Goal: Find specific page/section: Find specific page/section

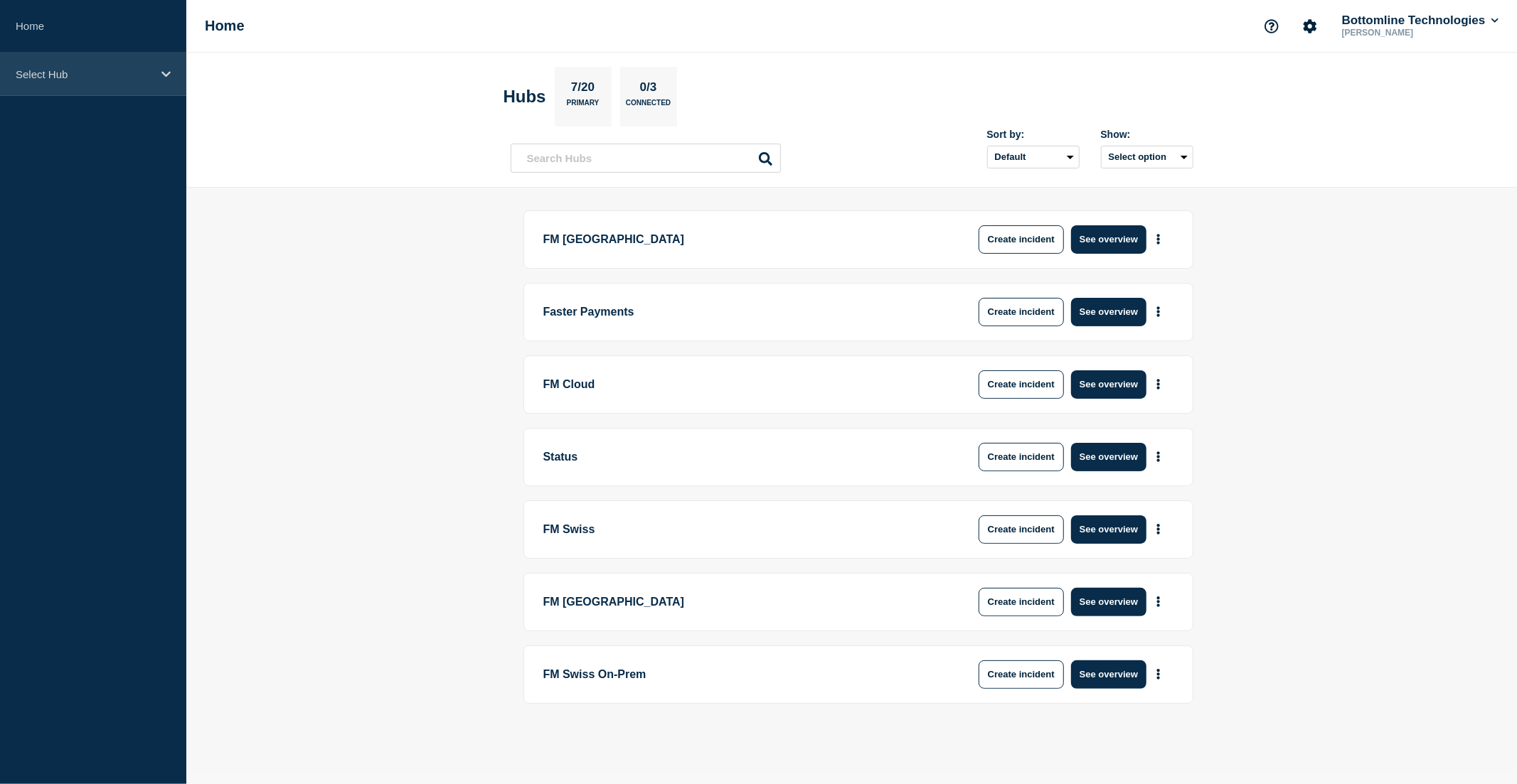
click at [79, 74] on p "Select Hub" at bounding box center [84, 74] width 136 height 12
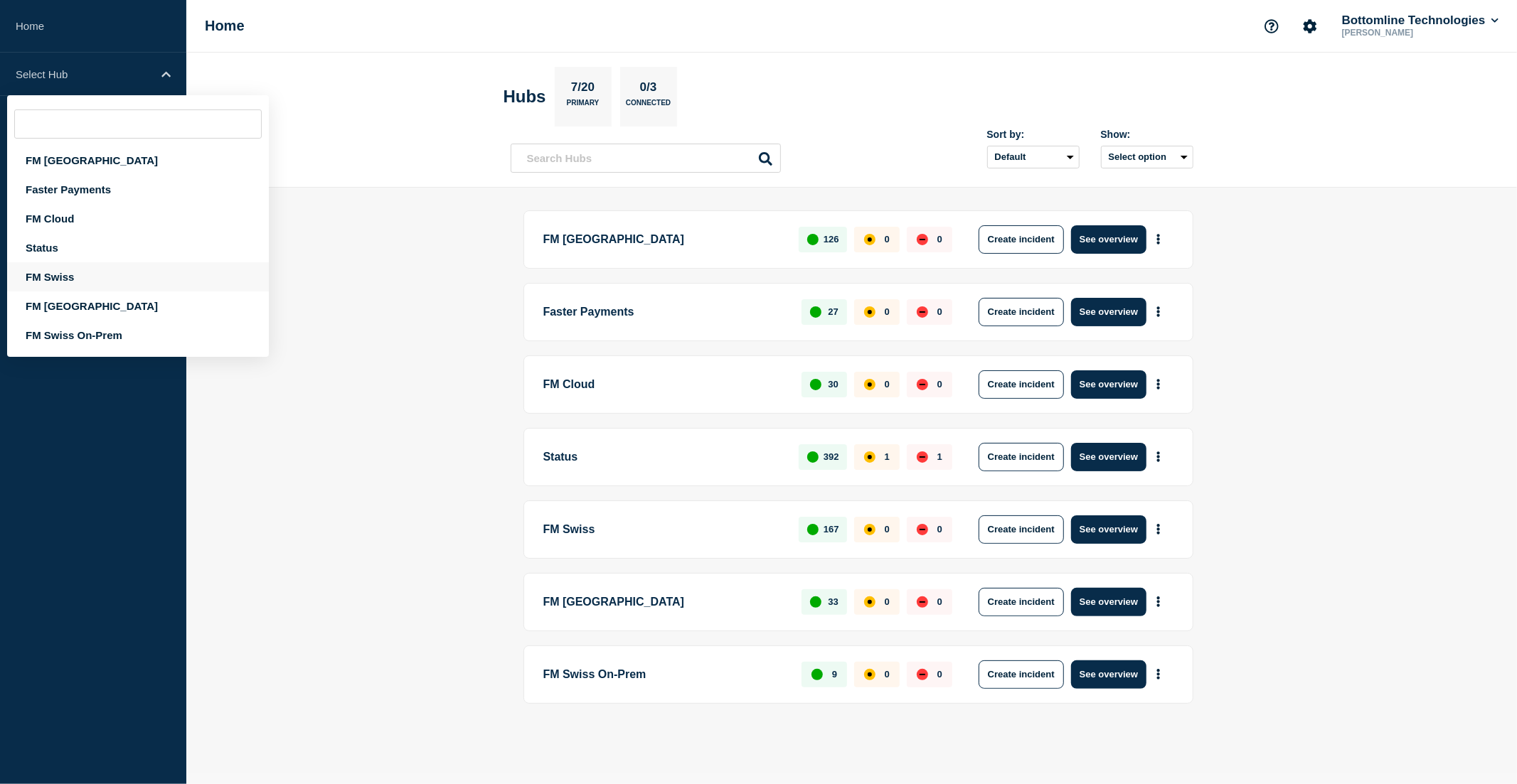
click at [59, 272] on div "FM Swiss" at bounding box center [138, 277] width 262 height 29
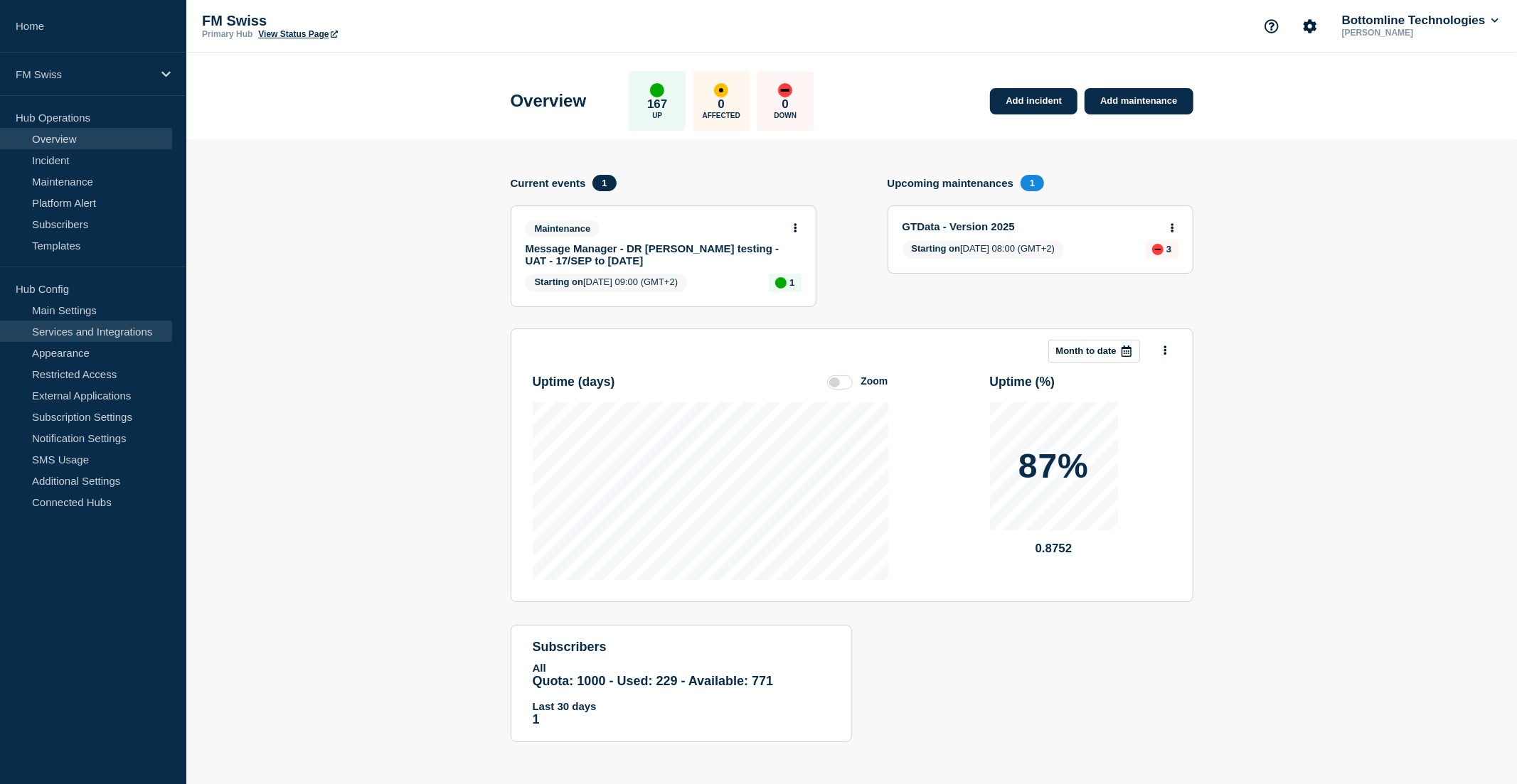
click at [86, 330] on link "Services and Integrations" at bounding box center [86, 331] width 172 height 22
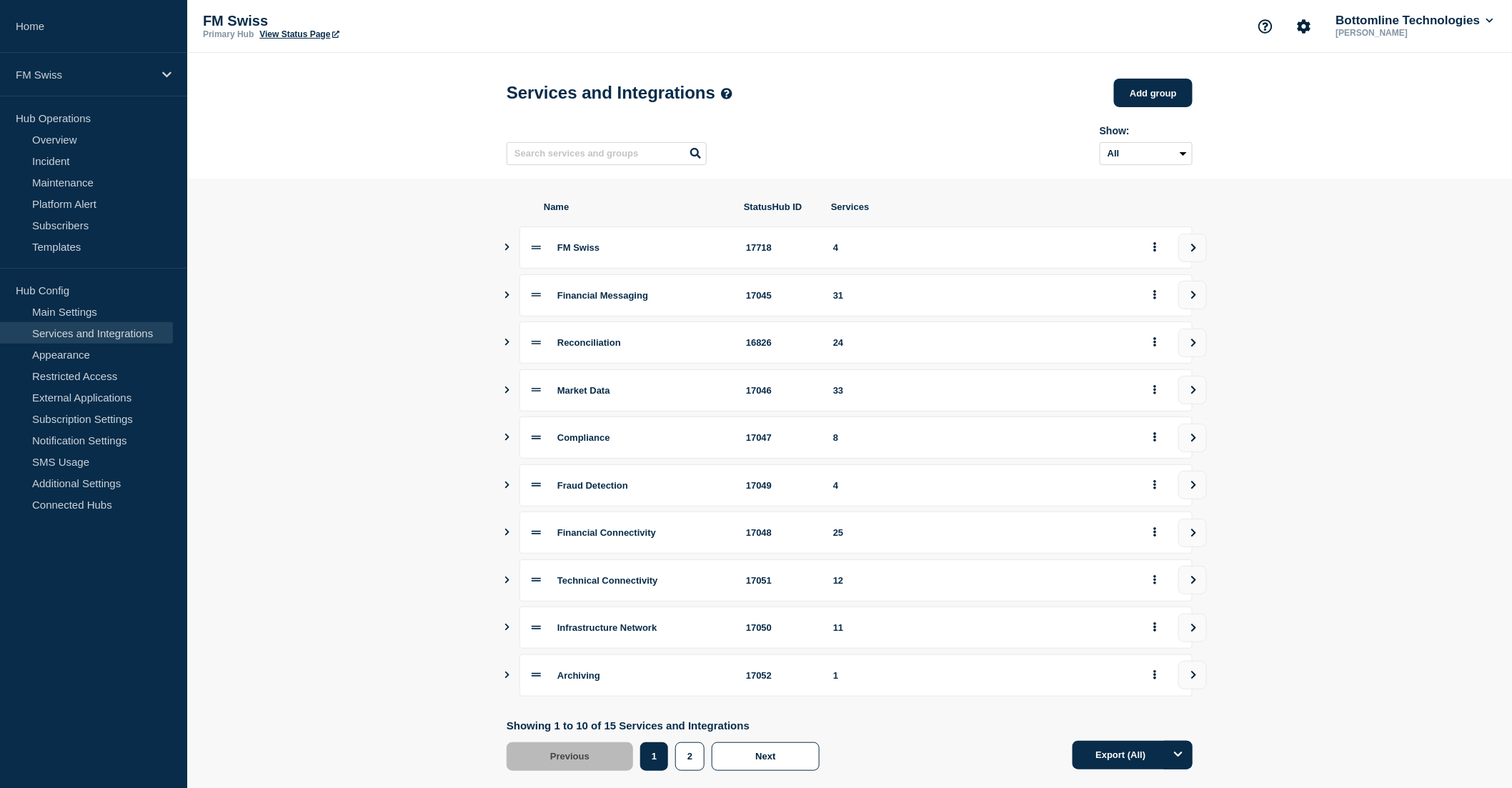
scroll to position [31, 0]
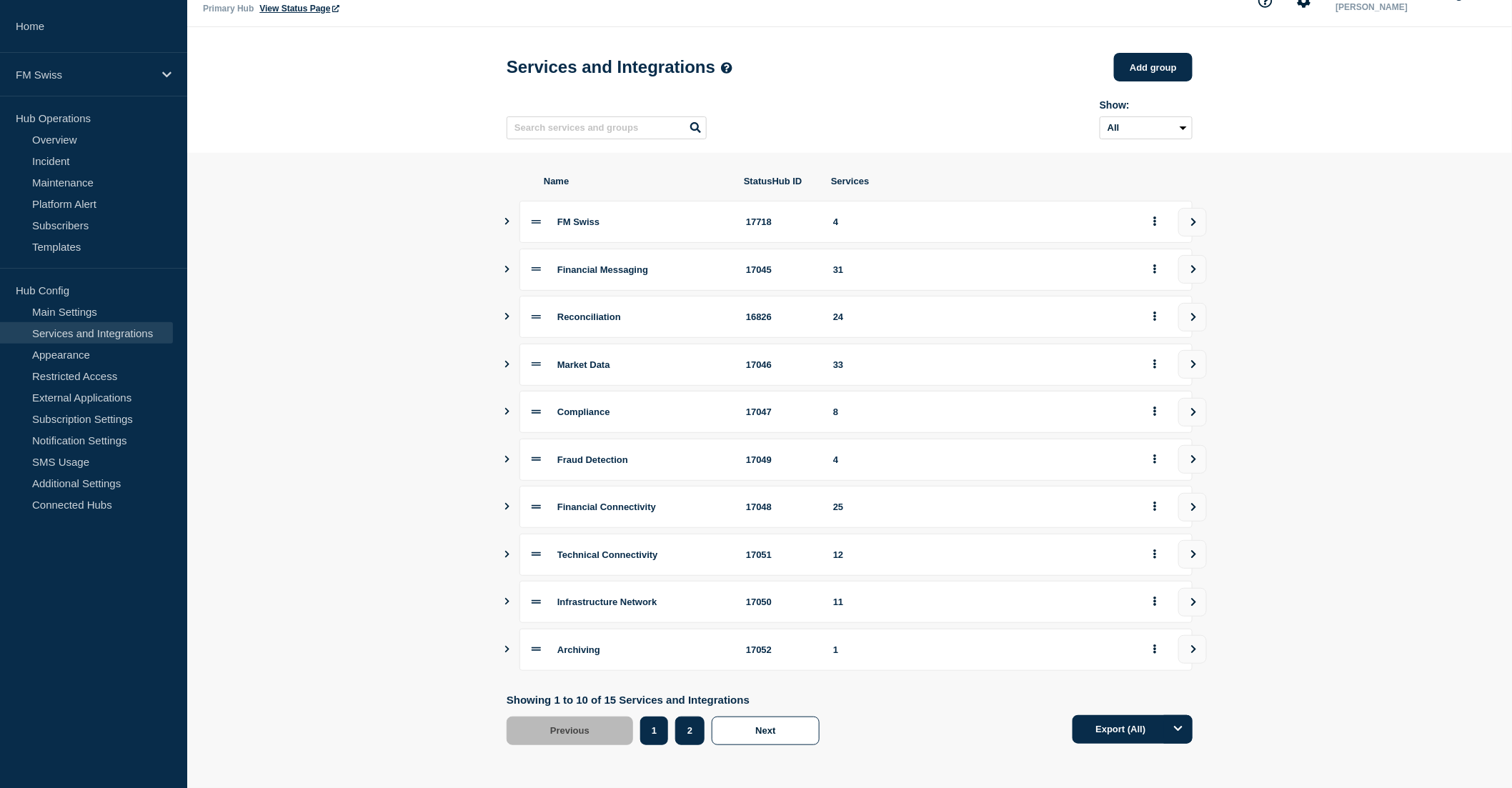
click at [689, 737] on button "2" at bounding box center [690, 731] width 29 height 29
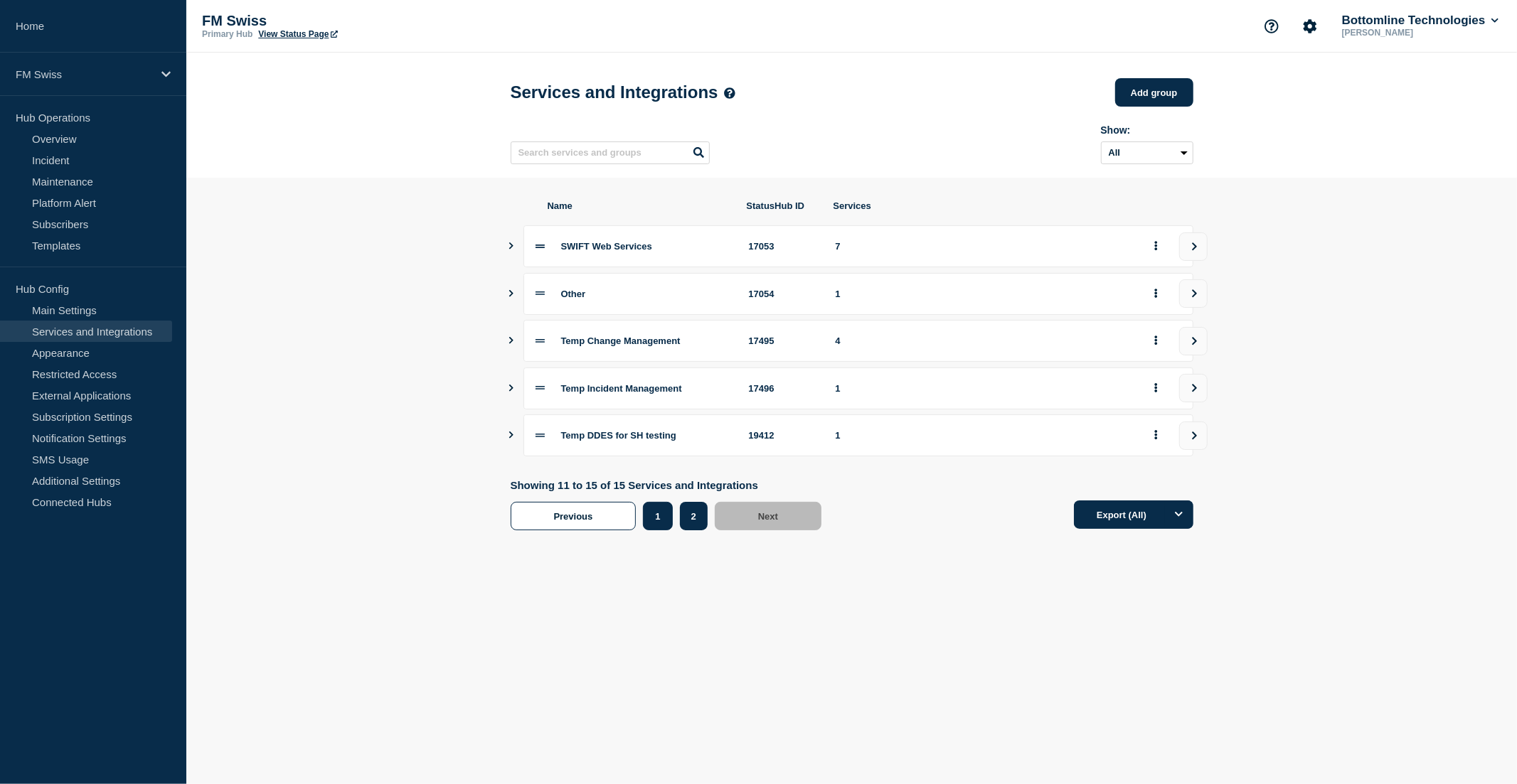
click at [654, 514] on button "1" at bounding box center [658, 516] width 29 height 28
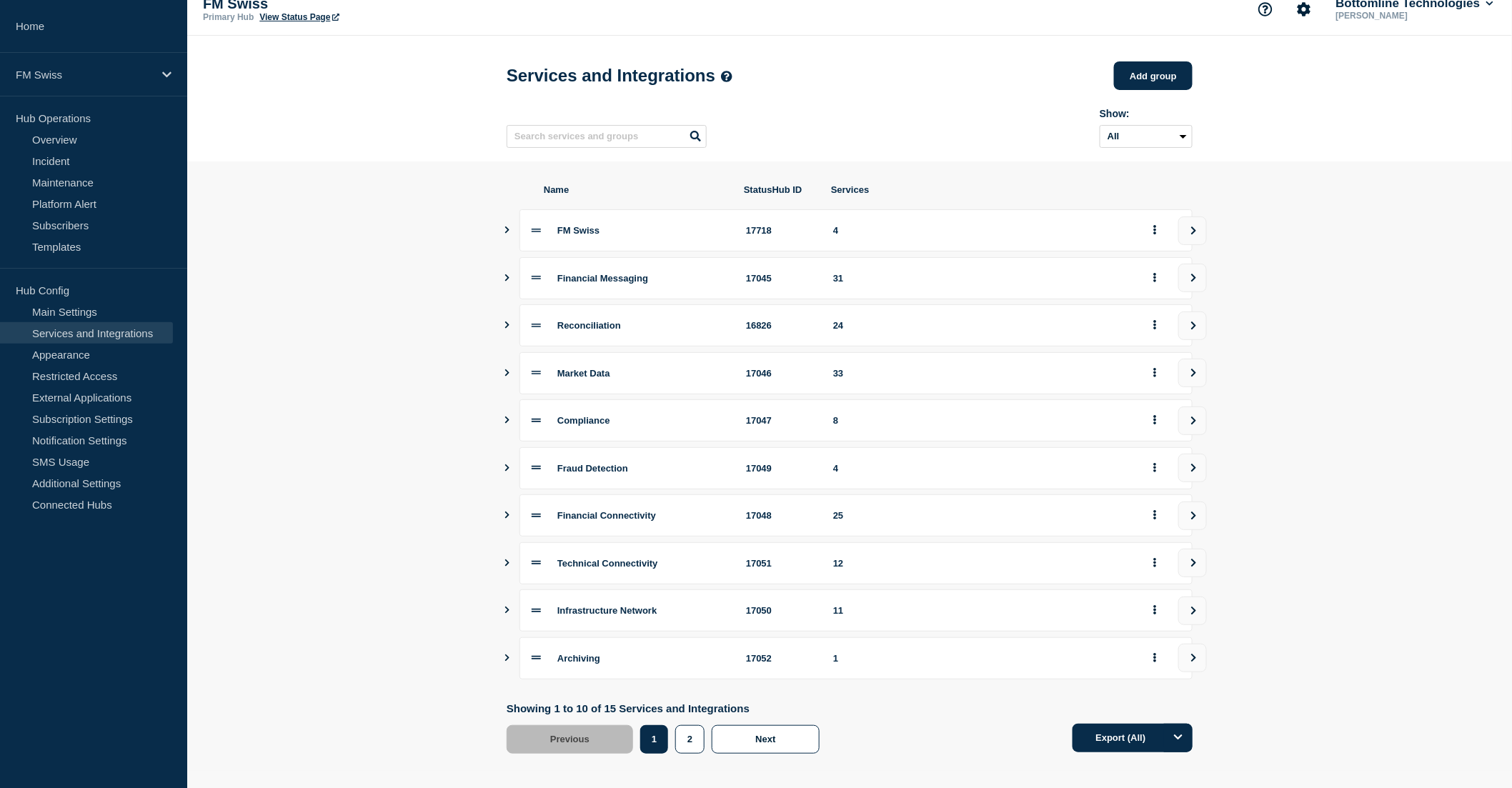
scroll to position [31, 0]
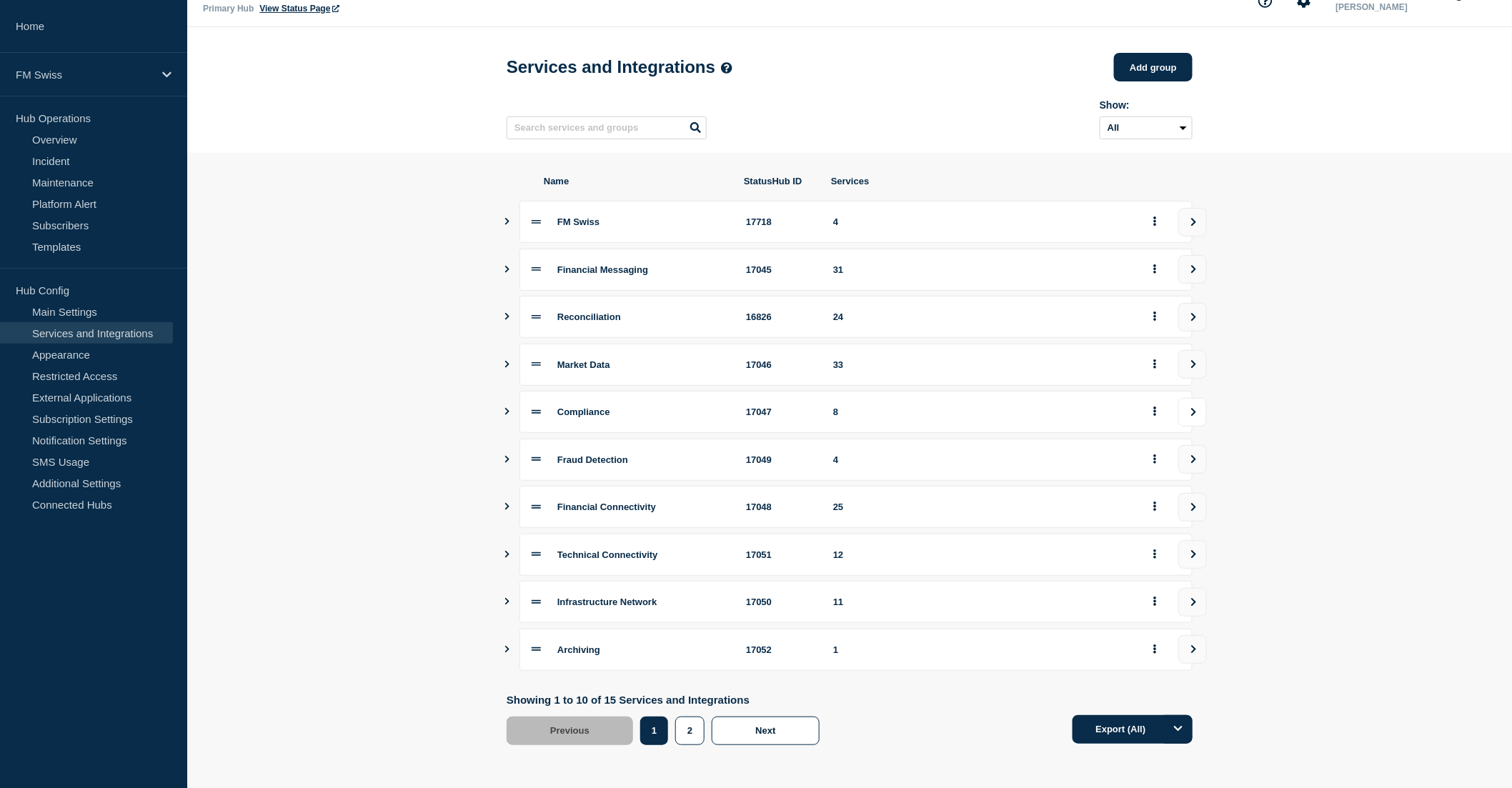
click at [1193, 403] on button "view group" at bounding box center [1192, 412] width 29 height 29
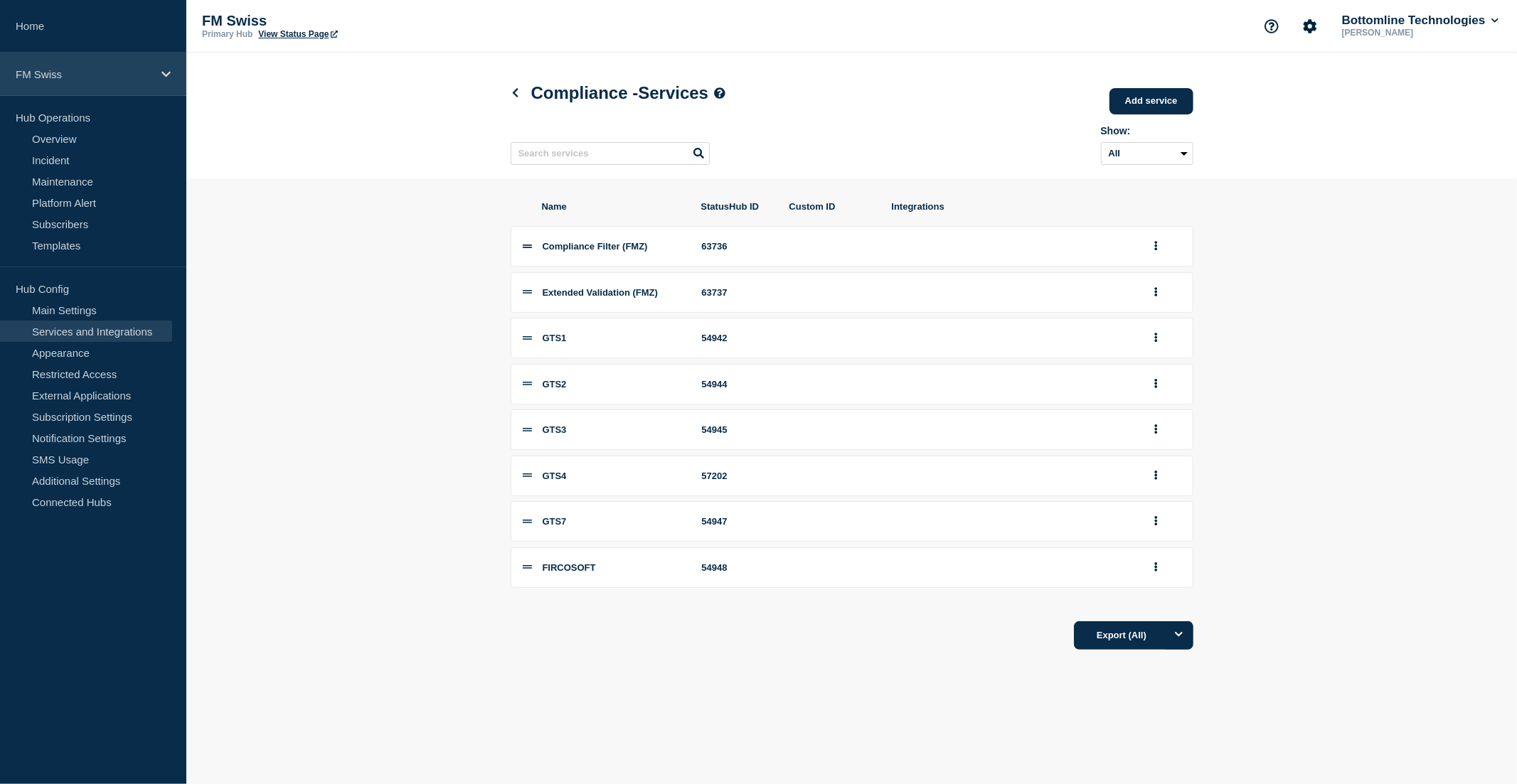
click at [109, 78] on p "FM Swiss" at bounding box center [84, 74] width 136 height 12
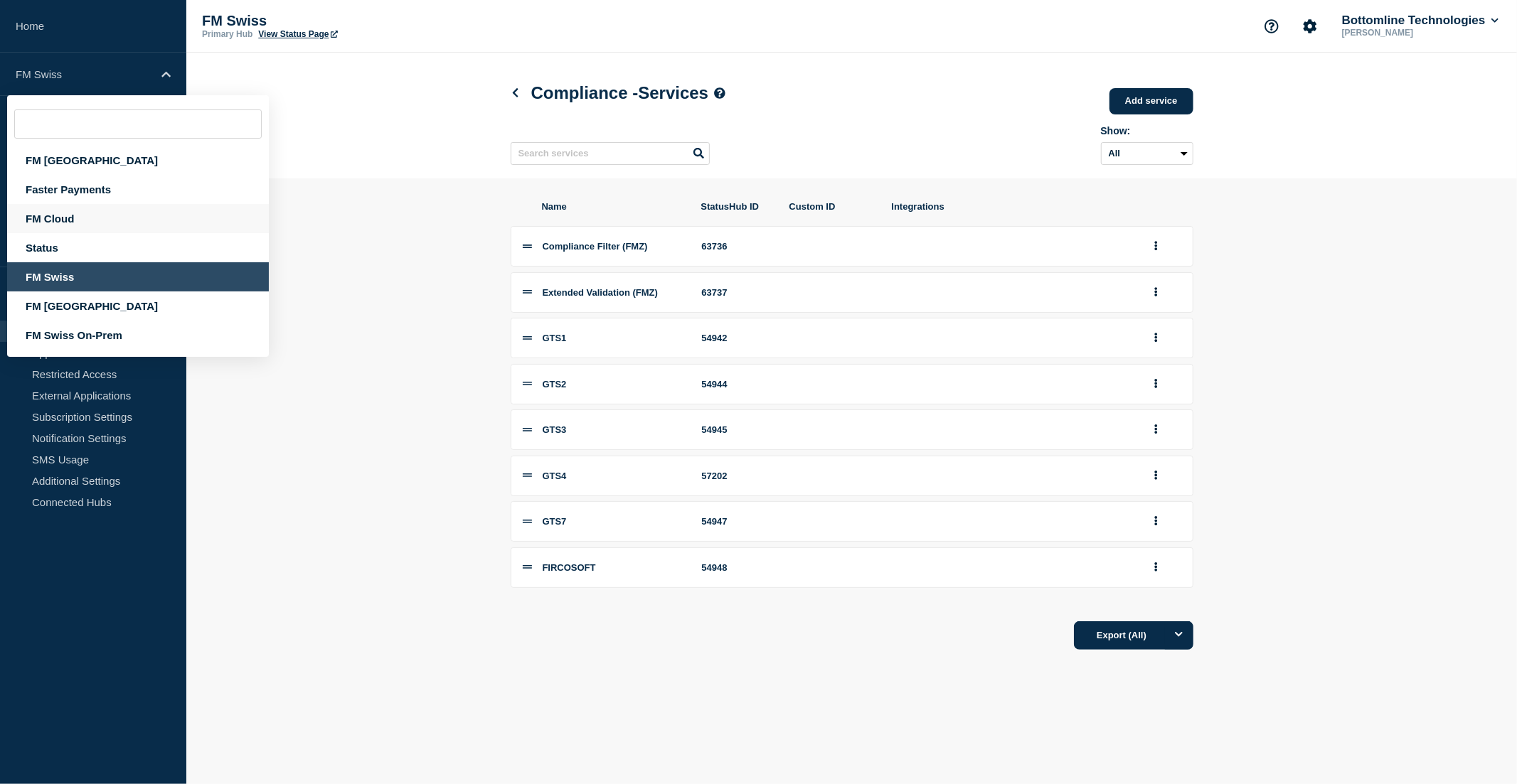
click at [83, 218] on div "FM Cloud" at bounding box center [138, 219] width 262 height 29
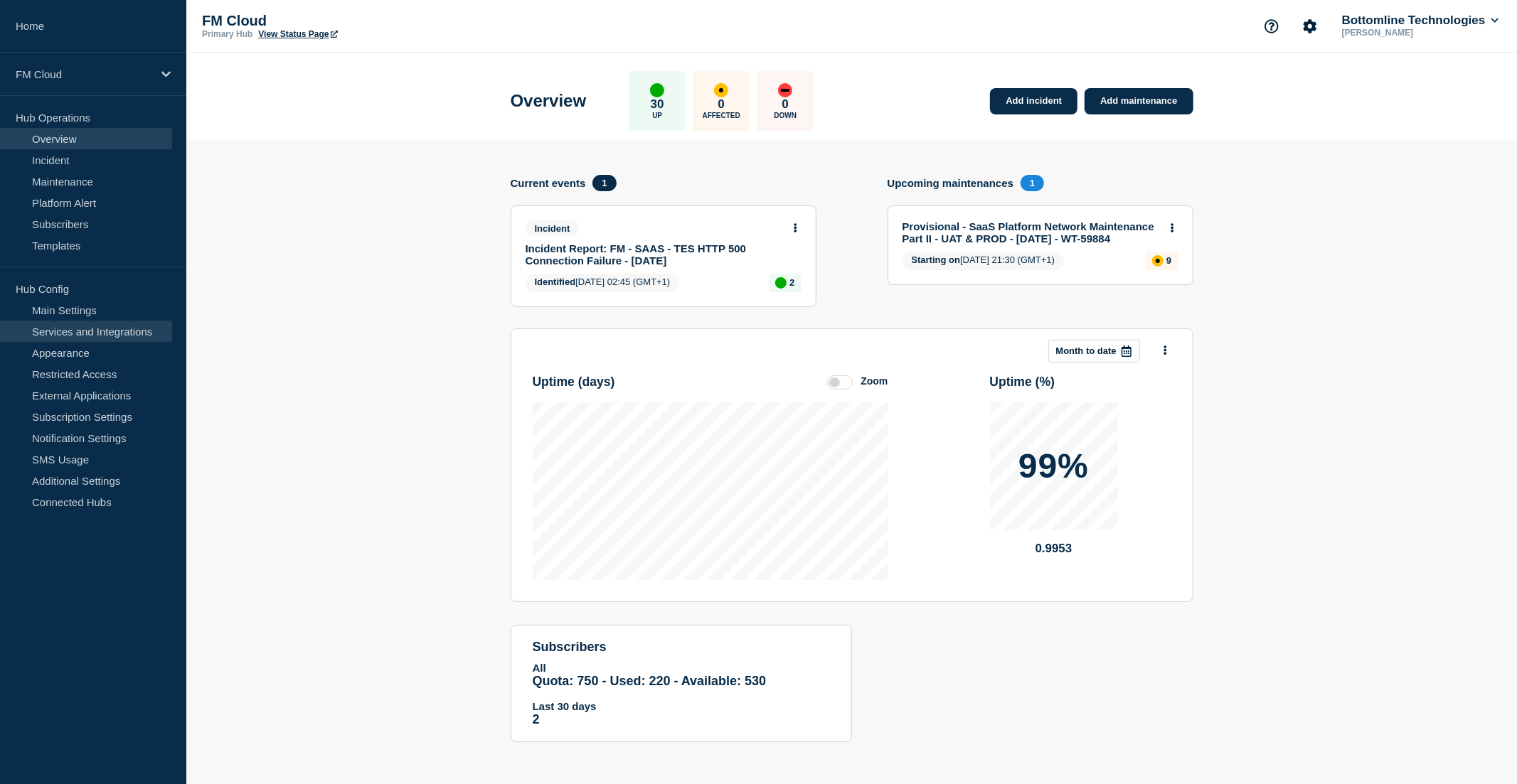
click at [97, 328] on link "Services and Integrations" at bounding box center [86, 331] width 172 height 22
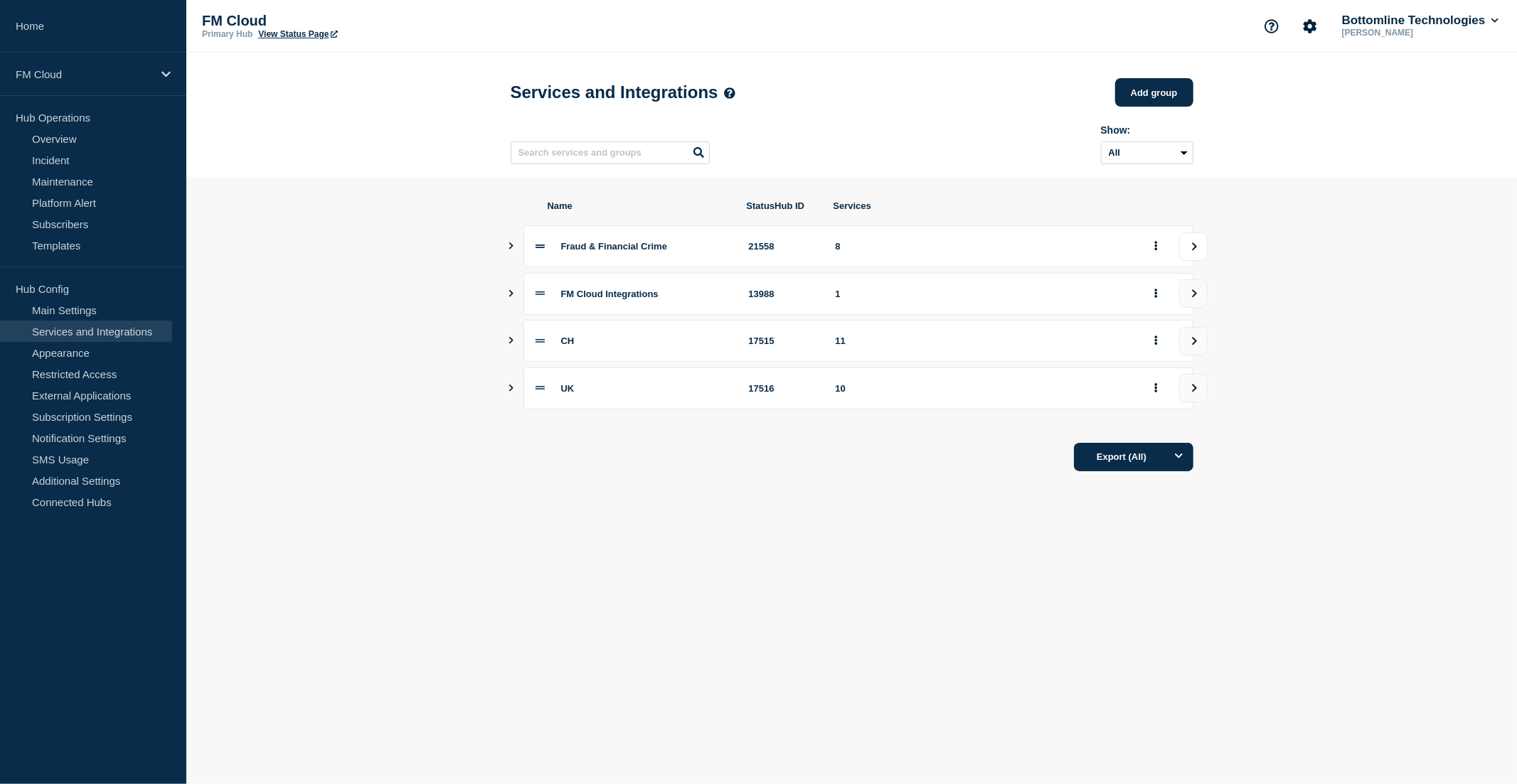
click at [1198, 251] on icon "view group" at bounding box center [1195, 246] width 9 height 9
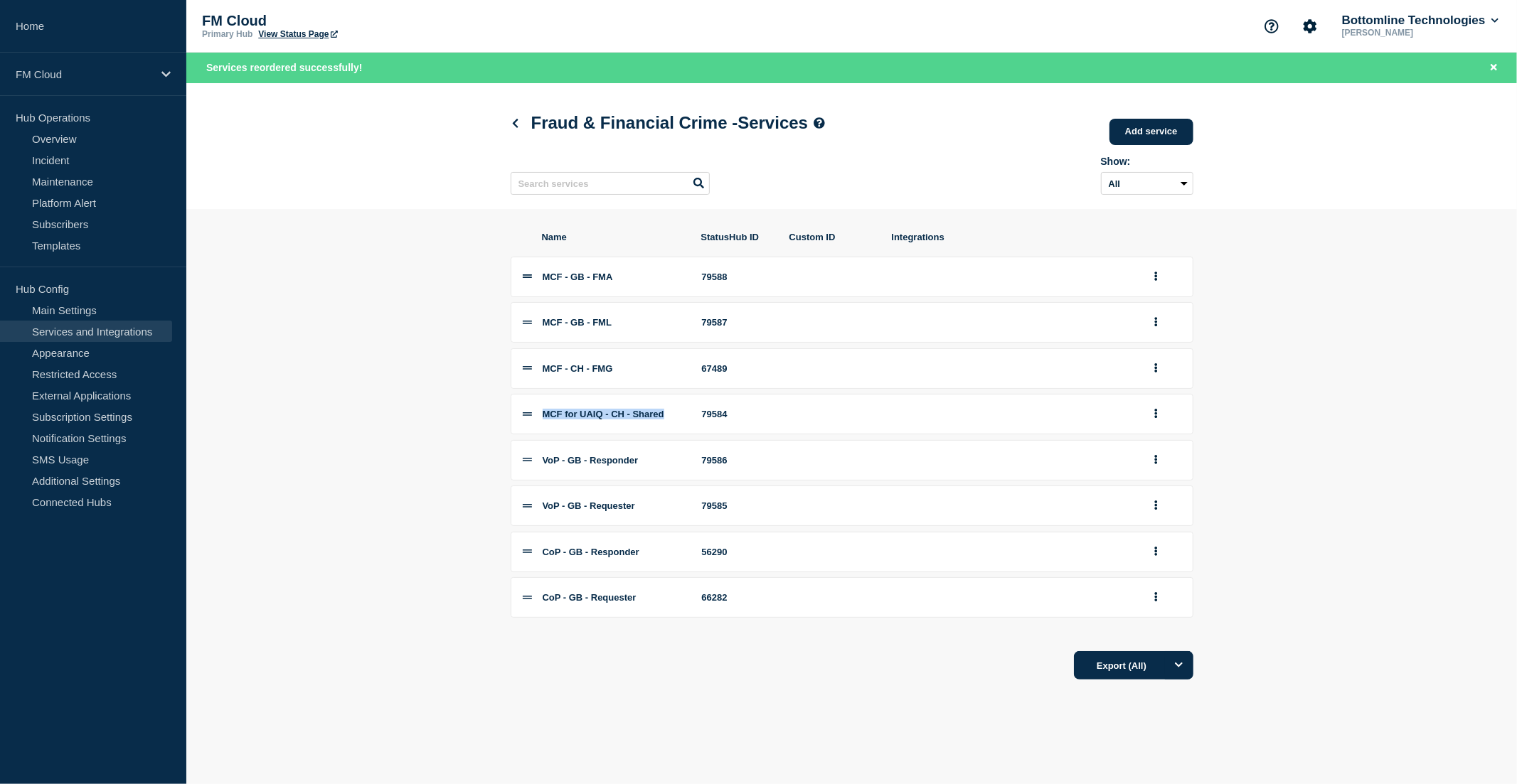
drag, startPoint x: 684, startPoint y: 421, endPoint x: 544, endPoint y: 418, distance: 140.0
click at [544, 418] on div "MCF for UAIQ - CH - Shared" at bounding box center [614, 414] width 142 height 10
copy span "MCF for UAIQ - CH - Shared"
click at [514, 128] on icon at bounding box center [515, 123] width 10 height 9
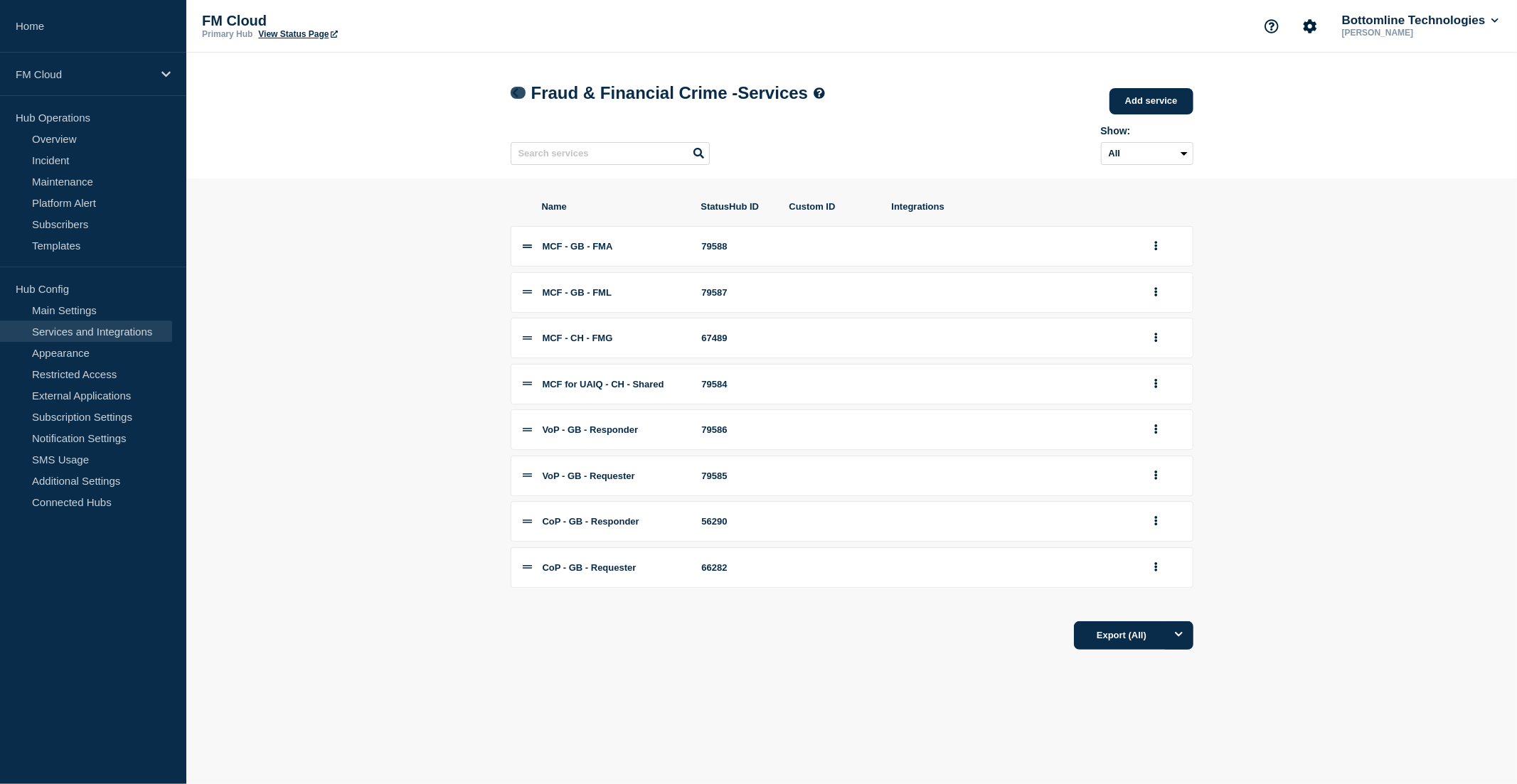
click at [515, 90] on icon at bounding box center [515, 92] width 10 height 9
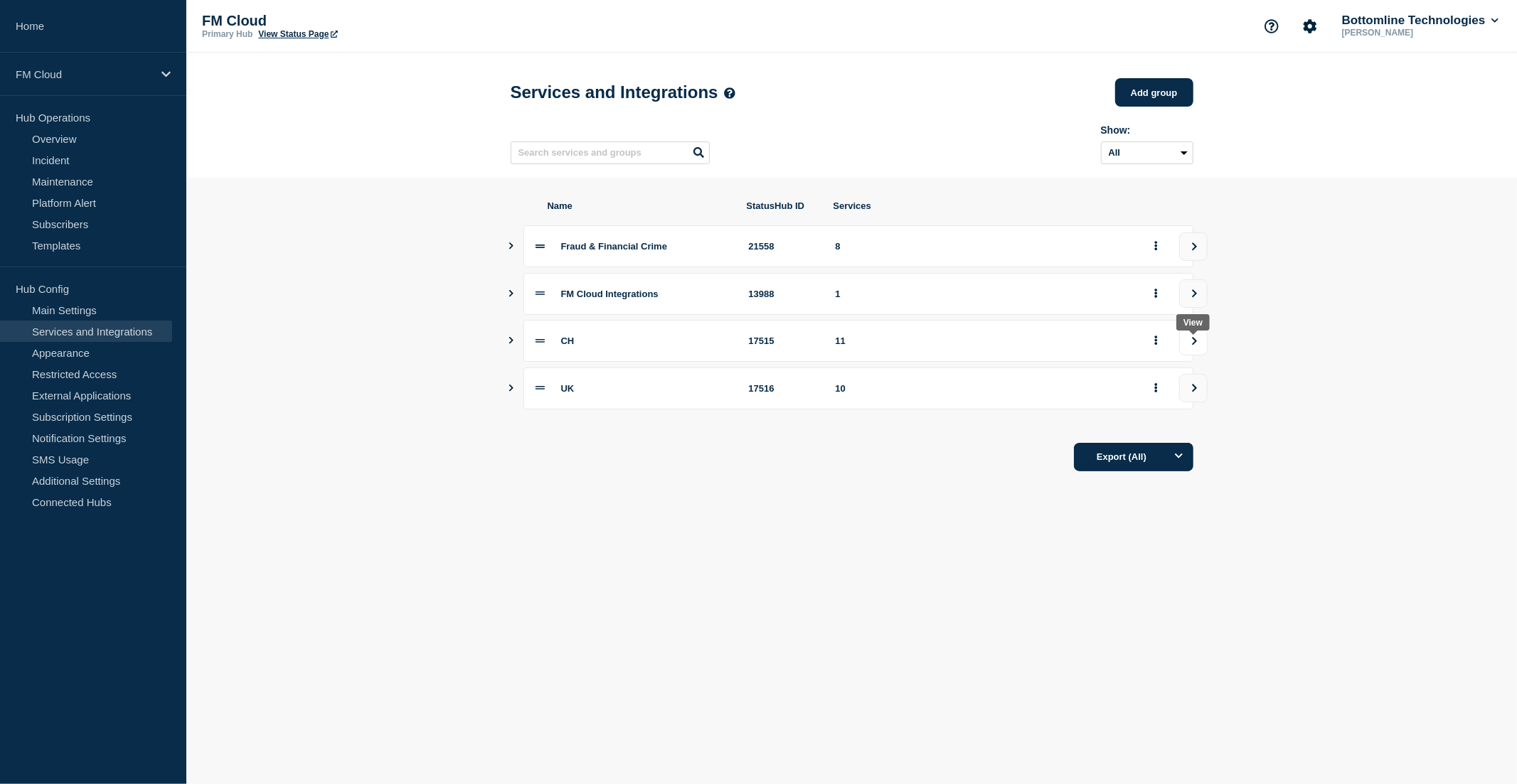
click at [1189, 344] on button "view group" at bounding box center [1193, 341] width 28 height 28
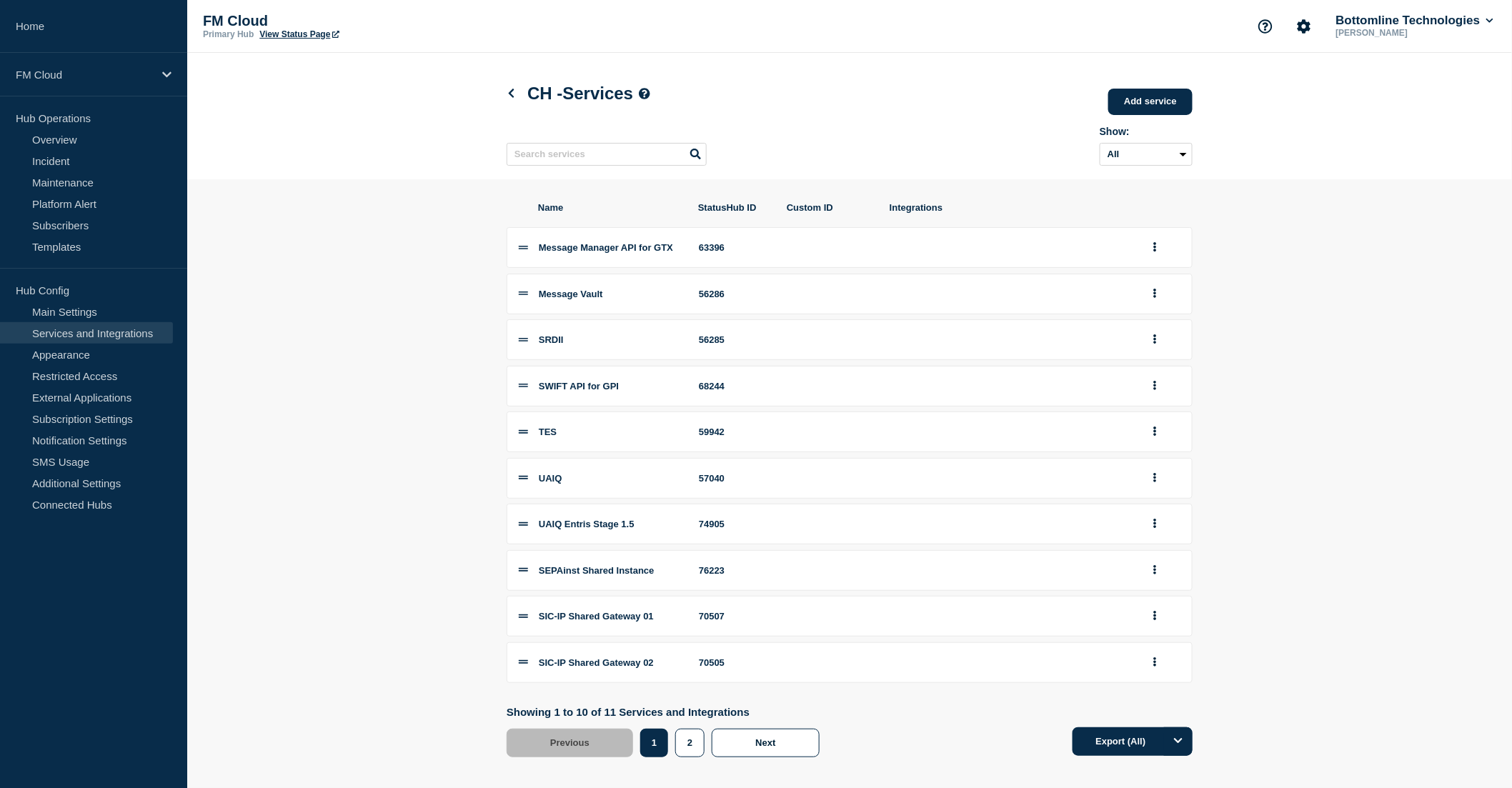
scroll to position [27, 0]
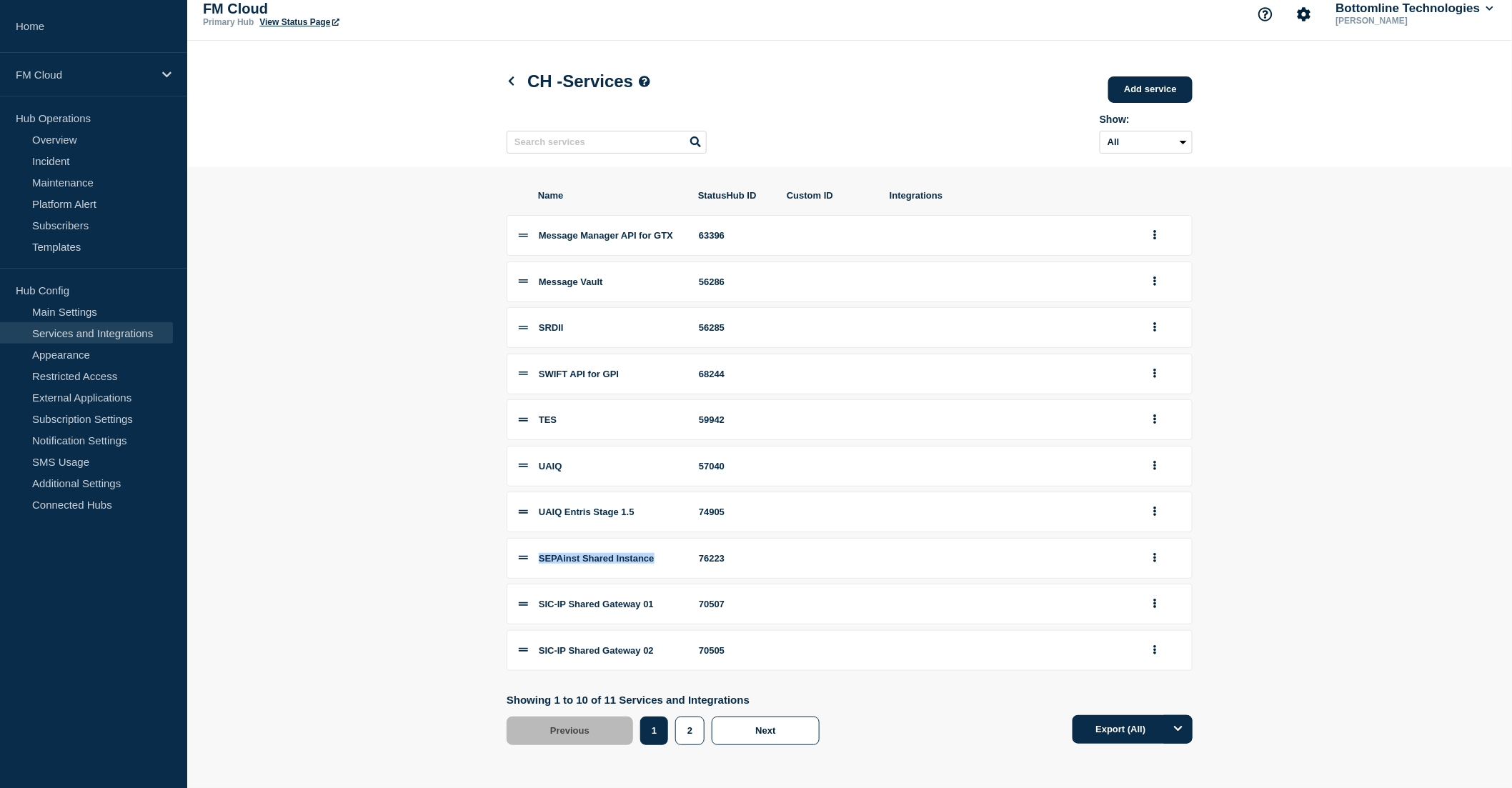
drag, startPoint x: 538, startPoint y: 558, endPoint x: 673, endPoint y: 559, distance: 135.0
click at [673, 559] on div "SEPAinst Shared Instance" at bounding box center [610, 559] width 143 height 10
click at [401, 247] on section "Name StatusHub ID Custom ID Integrations Message Manager API for GTX 63396 Mess…" at bounding box center [850, 467] width 1325 height 599
